Goal: Download file/media

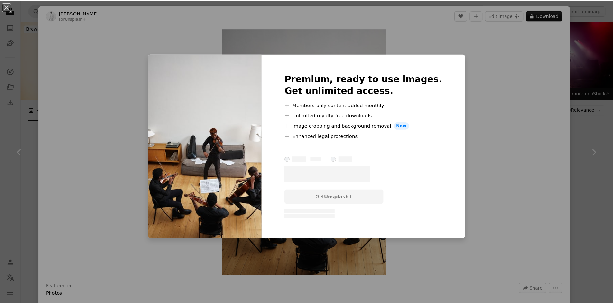
scroll to position [4862, 0]
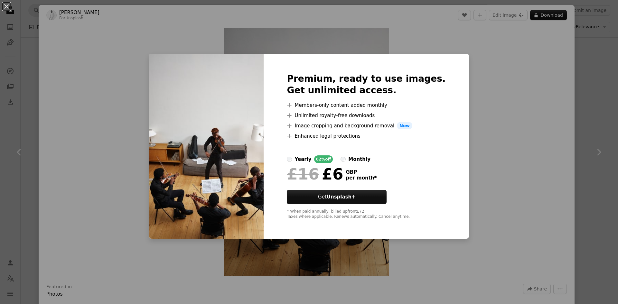
click at [492, 122] on div "An X shape Premium, ready to use images. Get unlimited access. A plus sign Memb…" at bounding box center [309, 152] width 618 height 304
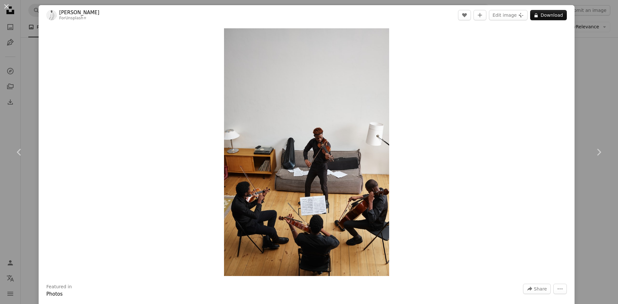
click at [584, 91] on div "An X shape Chevron left Chevron right [PERSON_NAME] For Unsplash+ A heart A plu…" at bounding box center [309, 152] width 618 height 304
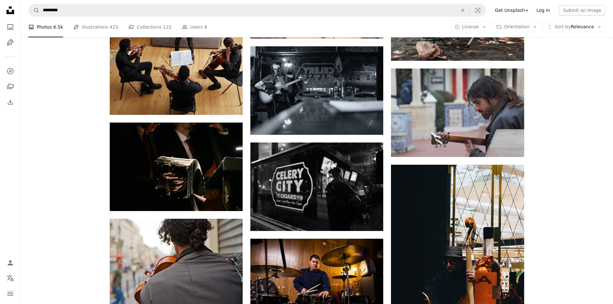
click at [546, 9] on link "Log in" at bounding box center [543, 10] width 21 height 10
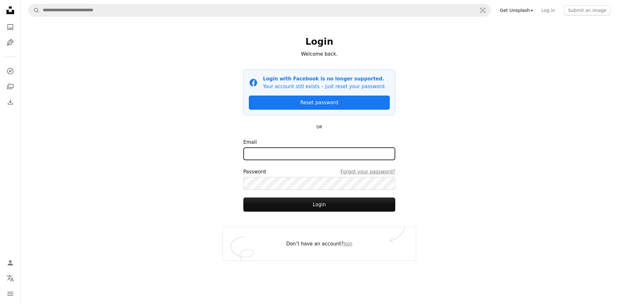
type input "**********"
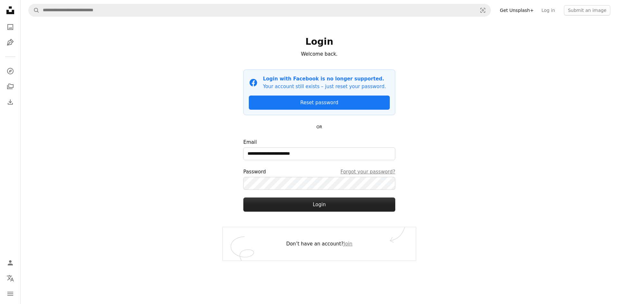
click at [323, 204] on button "Login" at bounding box center [319, 205] width 152 height 14
